Goal: Task Accomplishment & Management: Manage account settings

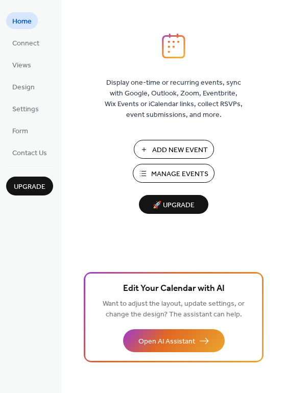
click at [165, 175] on span "Manage Events" at bounding box center [179, 174] width 57 height 11
click at [23, 42] on span "Connect" at bounding box center [25, 43] width 27 height 11
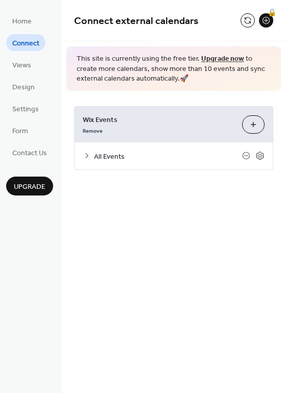
click at [133, 145] on div "All Events" at bounding box center [174, 156] width 198 height 27
click at [137, 131] on div "Remove" at bounding box center [158, 130] width 151 height 11
click at [20, 63] on span "Views" at bounding box center [21, 65] width 19 height 11
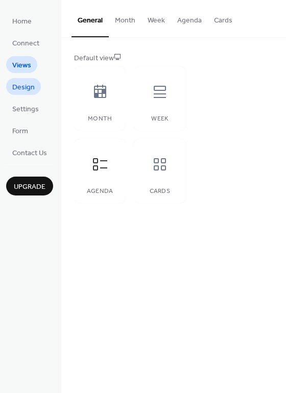
click at [22, 84] on span "Design" at bounding box center [23, 87] width 22 height 11
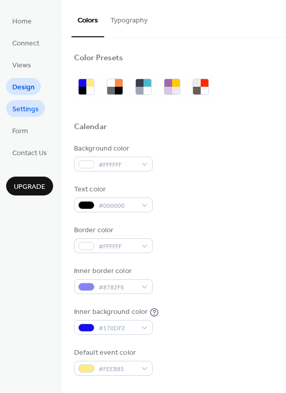
click at [31, 106] on span "Settings" at bounding box center [25, 109] width 27 height 11
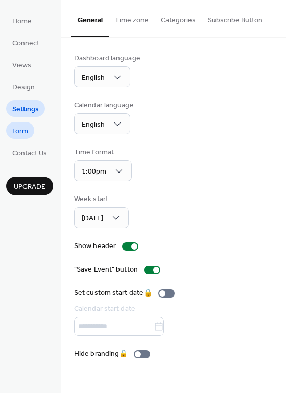
click at [23, 131] on span "Form" at bounding box center [20, 131] width 16 height 11
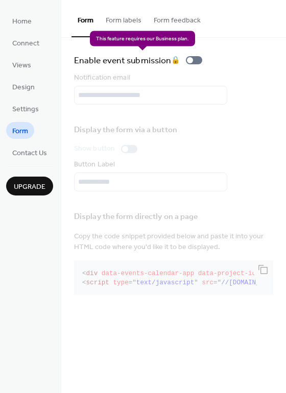
click at [199, 62] on div "Enable event submission 🔒" at bounding box center [140, 60] width 132 height 14
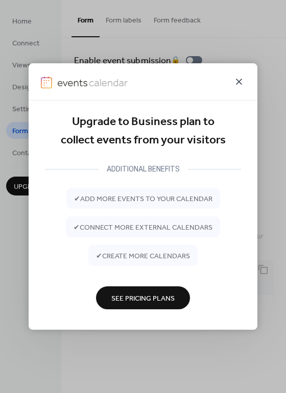
click at [238, 86] on icon at bounding box center [239, 82] width 12 height 12
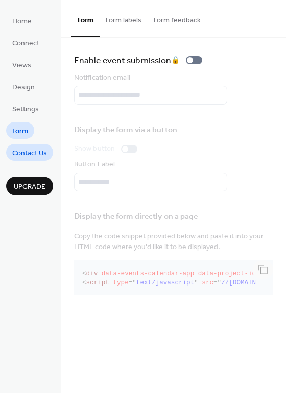
click at [22, 153] on span "Contact Us" at bounding box center [29, 153] width 35 height 11
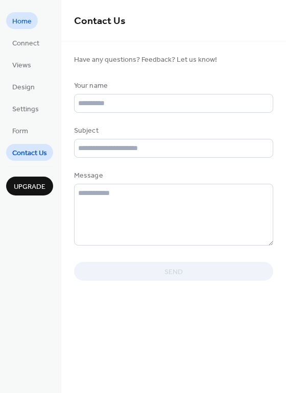
click at [22, 21] on span "Home" at bounding box center [21, 21] width 19 height 11
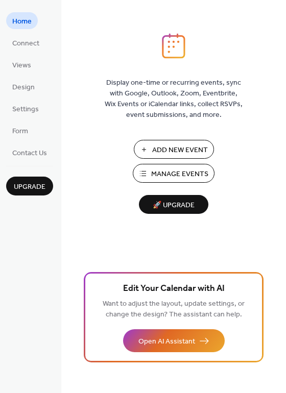
click at [176, 175] on span "Manage Events" at bounding box center [179, 174] width 57 height 11
click at [164, 74] on div "Display one-time or recurring events, sync with Google, Outlook, Zoom, Eventbri…" at bounding box center [173, 213] width 225 height 360
click at [23, 21] on span "Home" at bounding box center [21, 21] width 19 height 11
click at [23, 45] on span "Connect" at bounding box center [25, 43] width 27 height 11
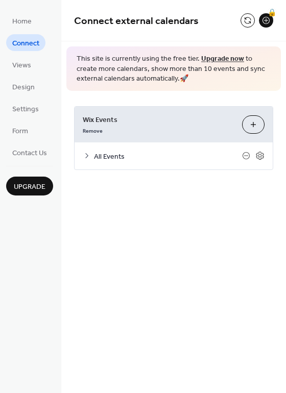
click at [250, 123] on button "Customize" at bounding box center [253, 124] width 22 height 18
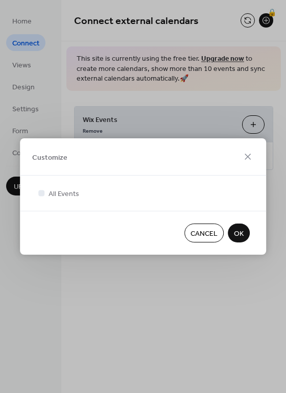
click at [239, 232] on span "OK" at bounding box center [239, 234] width 10 height 11
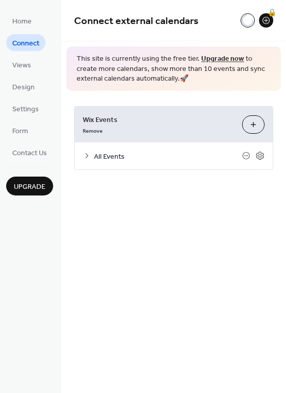
click at [113, 156] on span "All Events" at bounding box center [168, 156] width 148 height 11
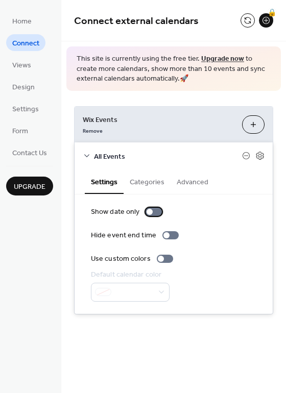
click at [156, 211] on div at bounding box center [154, 212] width 16 height 8
click at [155, 211] on div at bounding box center [158, 212] width 6 height 6
click at [163, 259] on div at bounding box center [165, 259] width 16 height 8
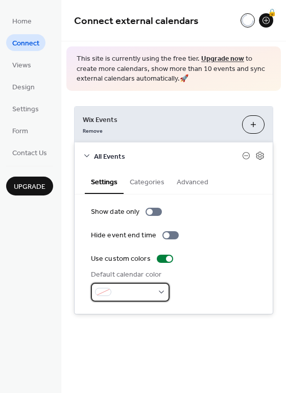
click at [159, 293] on div at bounding box center [130, 292] width 79 height 19
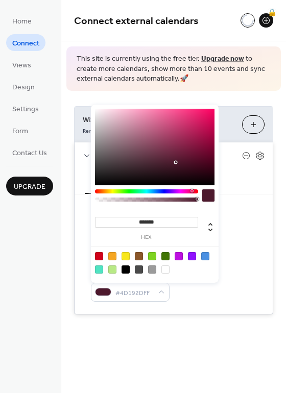
drag, startPoint x: 166, startPoint y: 189, endPoint x: 192, endPoint y: 195, distance: 26.6
click at [192, 195] on div at bounding box center [146, 197] width 103 height 17
type input "*******"
drag, startPoint x: 174, startPoint y: 161, endPoint x: 184, endPoint y: 144, distance: 19.7
click at [184, 144] on div at bounding box center [155, 147] width 120 height 77
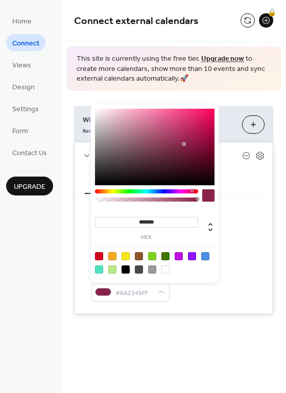
click at [233, 235] on div "Hide event end time" at bounding box center [173, 235] width 165 height 11
click at [131, 288] on span "#8A2349FF" at bounding box center [134, 293] width 38 height 11
click at [130, 290] on span "#8A2349FF" at bounding box center [134, 293] width 38 height 11
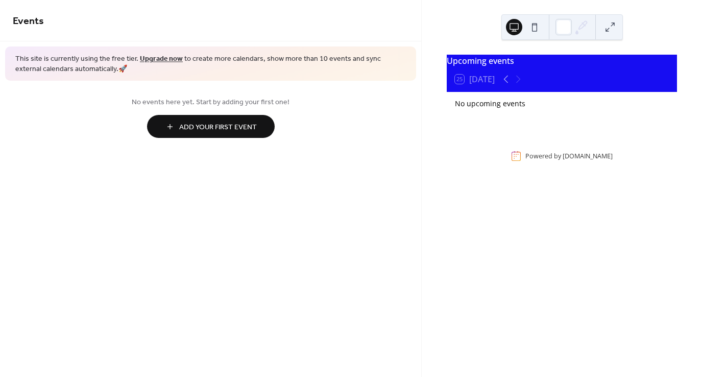
click at [131, 66] on span "This site is currently using the free tier. Upgrade now to create more calendar…" at bounding box center [210, 64] width 391 height 20
